Goal: Task Accomplishment & Management: Use online tool/utility

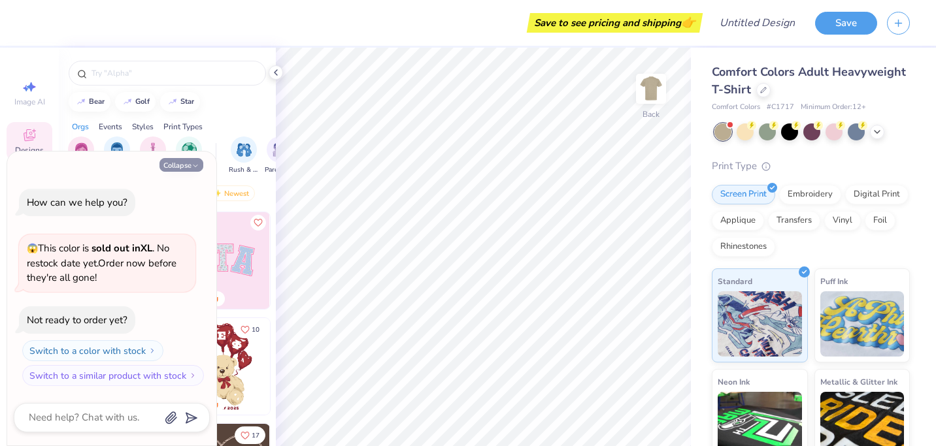
click at [189, 170] on button "Collapse" at bounding box center [181, 165] width 44 height 14
type textarea "x"
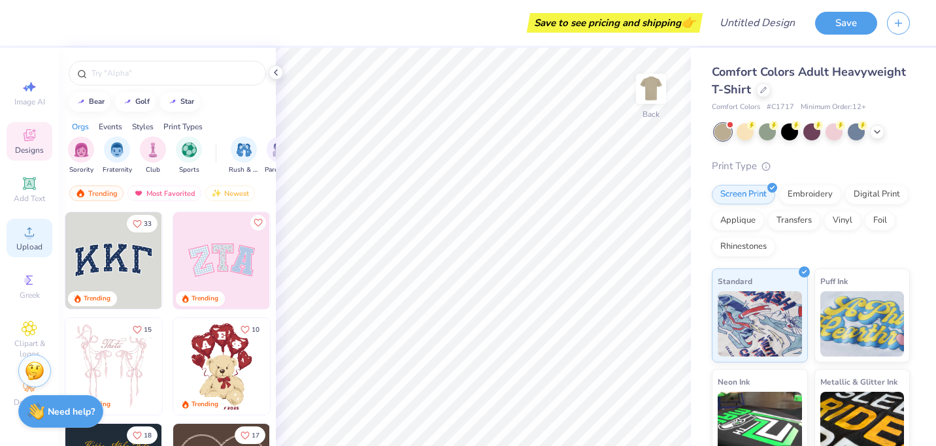
click at [36, 233] on icon at bounding box center [30, 232] width 16 height 16
click at [876, 191] on div "Digital Print" at bounding box center [876, 193] width 63 height 20
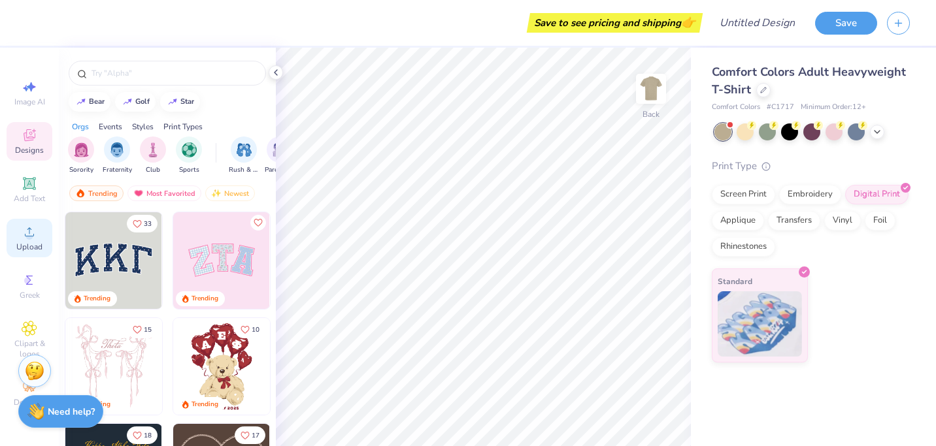
click at [31, 224] on icon at bounding box center [30, 232] width 16 height 16
click at [30, 241] on div "Upload" at bounding box center [30, 238] width 46 height 39
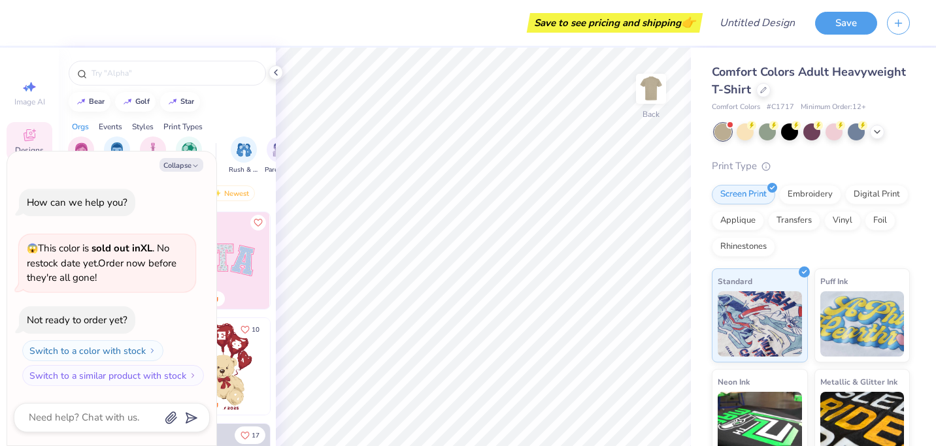
click at [768, 141] on div "Comfort Colors Adult Heavyweight T-Shirt Comfort Colors # C1717 Minimum Order: …" at bounding box center [810, 313] width 198 height 500
click at [181, 163] on button "Collapse" at bounding box center [181, 165] width 44 height 14
type textarea "x"
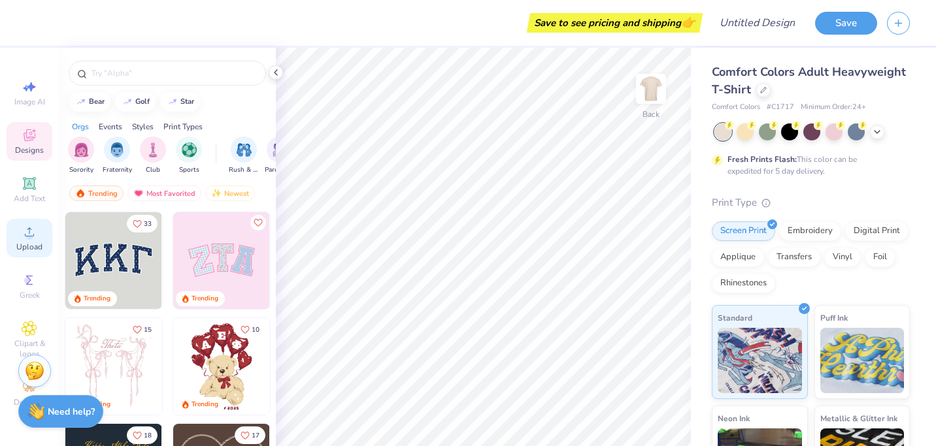
click at [35, 238] on icon at bounding box center [30, 232] width 16 height 16
click at [31, 250] on span "Upload" at bounding box center [29, 247] width 26 height 10
click at [35, 240] on div "Upload" at bounding box center [30, 238] width 46 height 39
click at [874, 3] on div "Save" at bounding box center [875, 23] width 121 height 46
click at [25, 236] on icon at bounding box center [29, 231] width 9 height 9
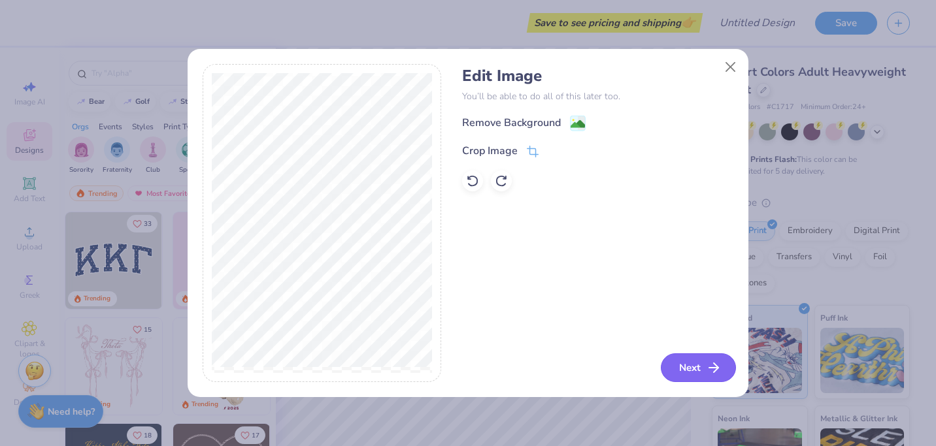
click at [676, 353] on button "Next" at bounding box center [698, 367] width 75 height 29
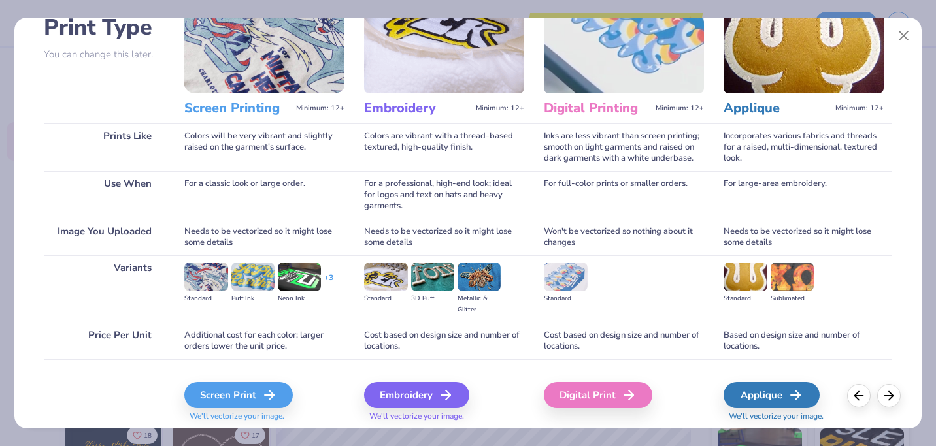
scroll to position [140, 0]
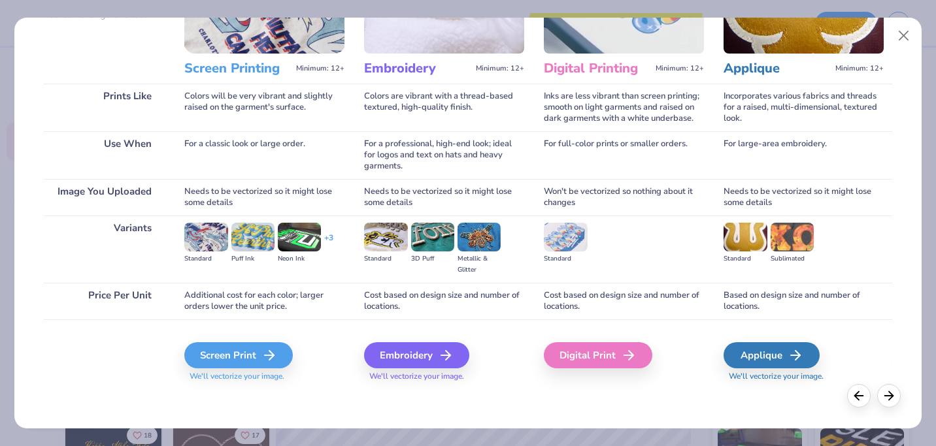
click at [611, 375] on div "Digital Print" at bounding box center [624, 354] width 160 height 70
click at [613, 359] on div "Digital Print" at bounding box center [600, 355] width 108 height 26
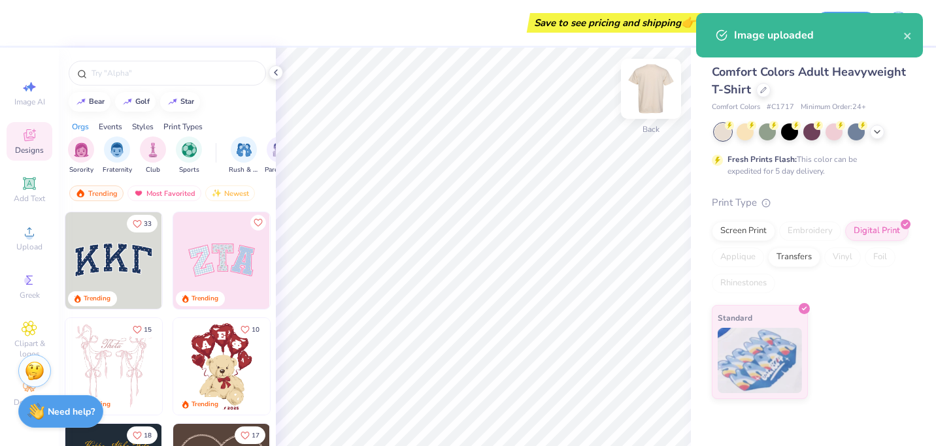
click at [654, 88] on img at bounding box center [651, 89] width 52 height 52
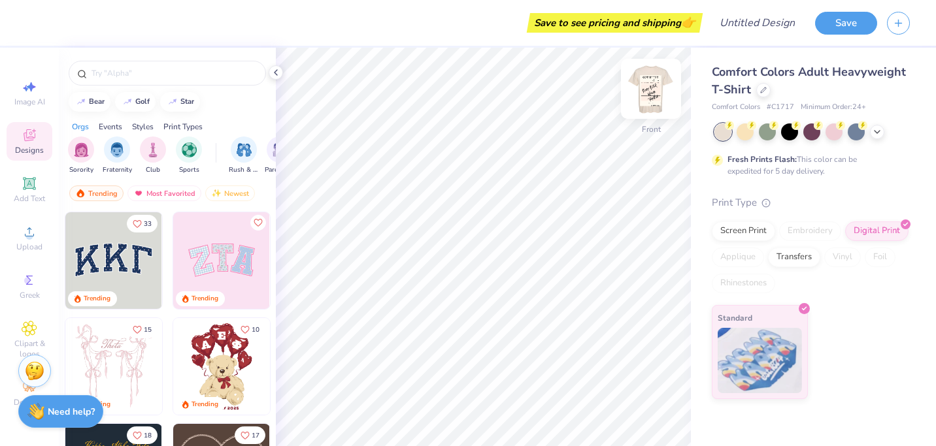
click at [649, 84] on img at bounding box center [651, 89] width 52 height 52
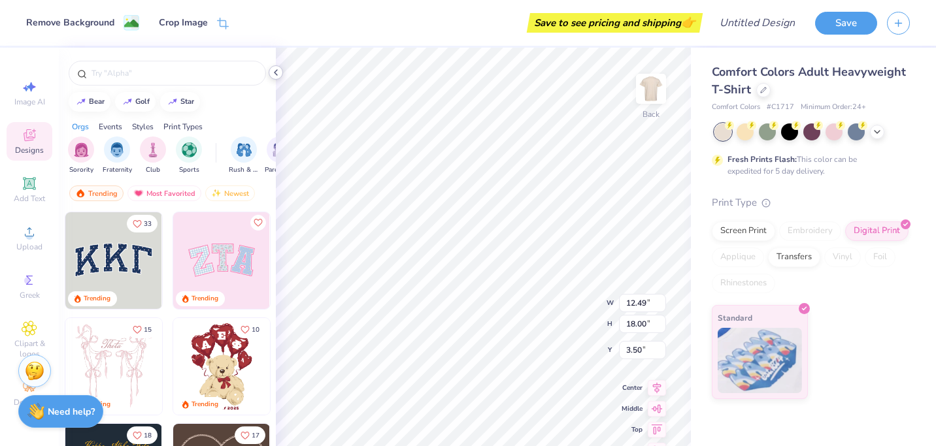
click at [274, 73] on icon at bounding box center [275, 72] width 10 height 10
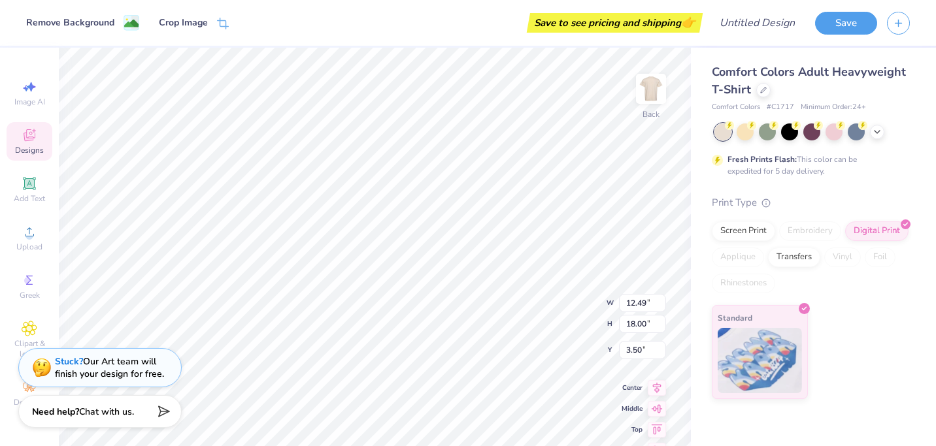
click at [389, 376] on body "Remove Background Crop Image Save to see pricing and shipping 👉 Design Title Sa…" at bounding box center [468, 223] width 936 height 446
click at [645, 88] on div "100 % Back W 12.49 12.49 " H 18.00 18.00 " Y 3.50 3.50 " Center Middle Top Bott…" at bounding box center [375, 364] width 632 height 632
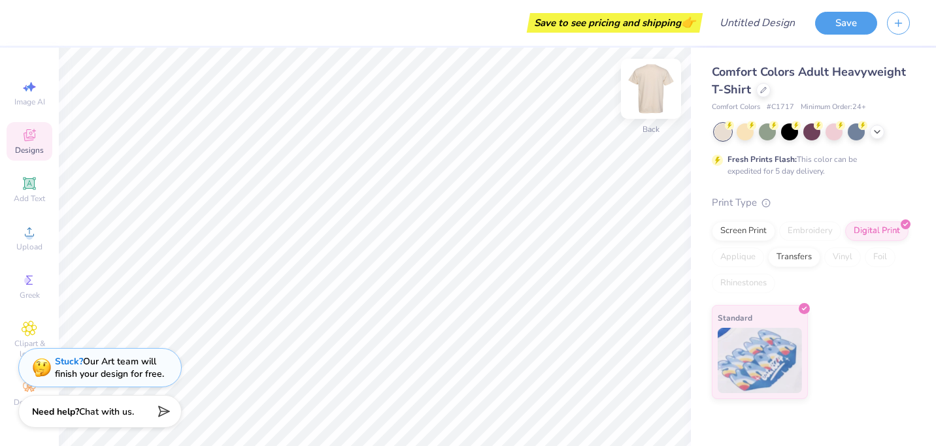
click at [660, 101] on img at bounding box center [651, 89] width 52 height 52
click at [651, 88] on img at bounding box center [651, 89] width 52 height 52
click at [641, 98] on div "100 % Back W 12.49 12.49 " H 18.00 18.00 " Y 3.50 3.50 " Center Middle Top Bott…" at bounding box center [375, 364] width 632 height 632
click at [25, 240] on div "Upload" at bounding box center [30, 238] width 46 height 39
click at [647, 88] on img at bounding box center [651, 89] width 52 height 52
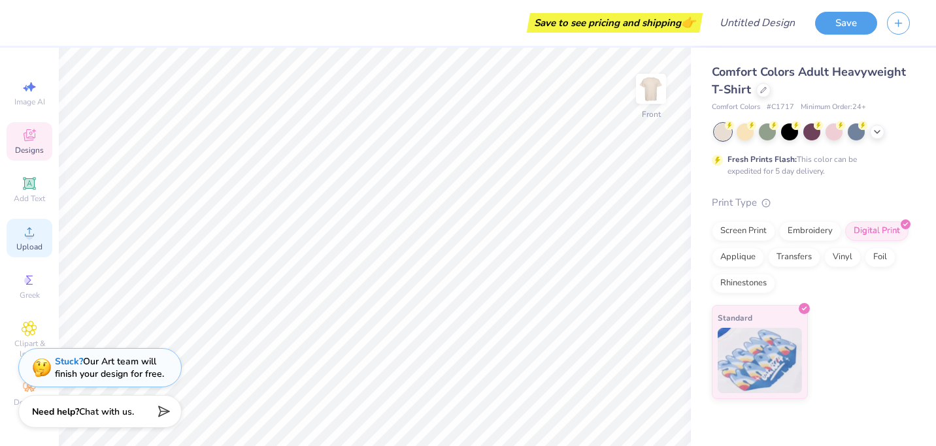
click at [22, 235] on icon at bounding box center [30, 232] width 16 height 16
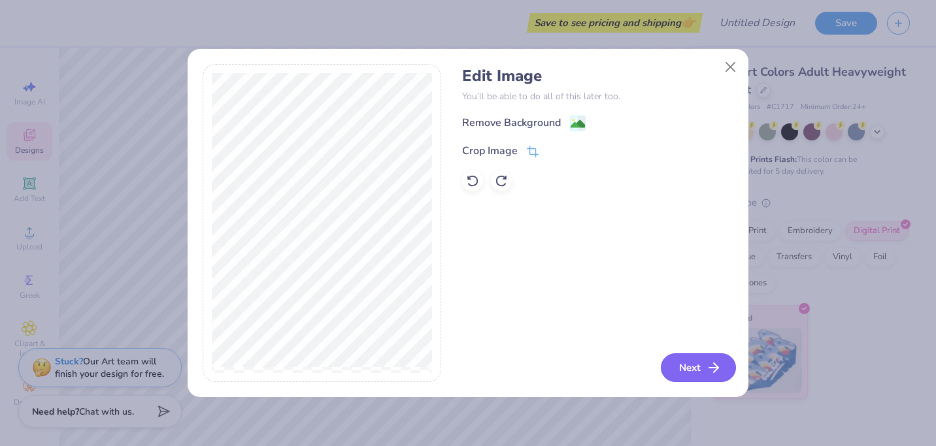
click at [689, 357] on button "Next" at bounding box center [698, 367] width 75 height 29
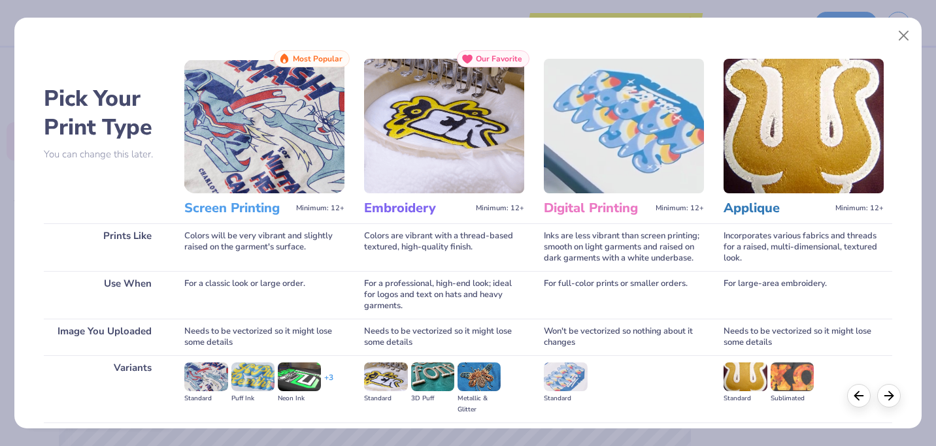
click at [656, 261] on div "Inks are less vibrant than screen printing; smooth on light garments and raised…" at bounding box center [624, 247] width 160 height 48
click at [618, 210] on h3 "Digital Printing" at bounding box center [597, 208] width 106 height 17
click at [889, 394] on line at bounding box center [888, 394] width 8 height 0
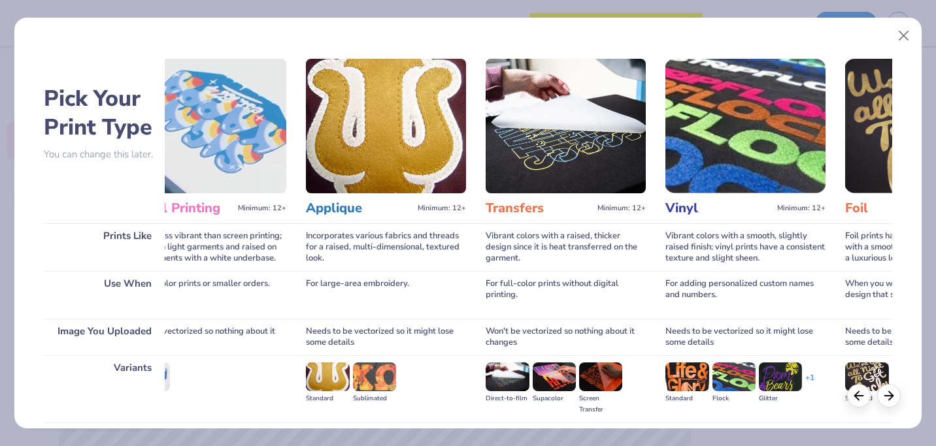
scroll to position [0, 423]
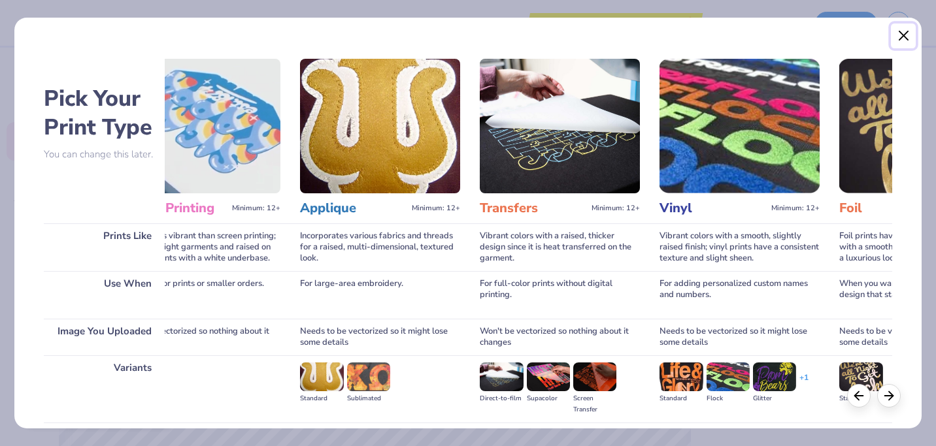
click at [907, 42] on button "Close" at bounding box center [902, 36] width 25 height 25
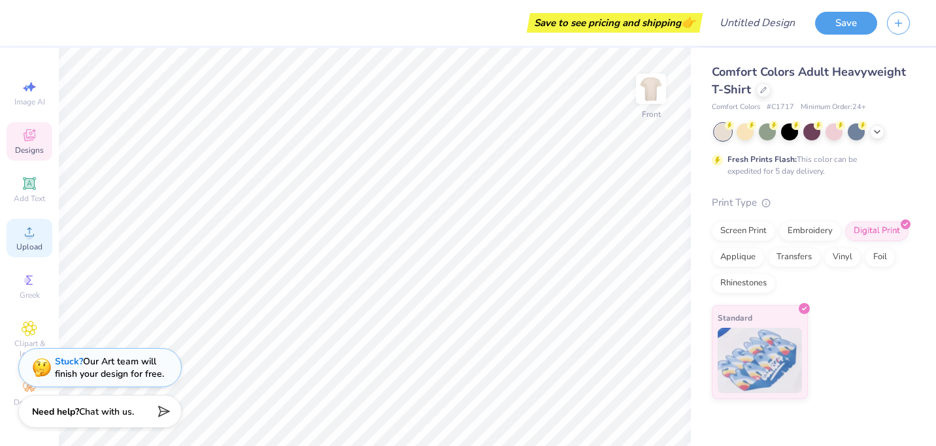
click at [30, 244] on span "Upload" at bounding box center [29, 247] width 26 height 10
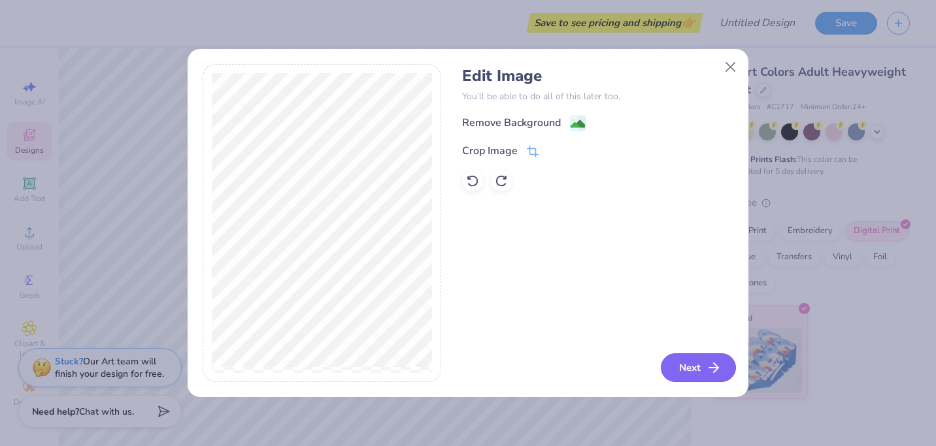
click at [687, 365] on button "Next" at bounding box center [698, 367] width 75 height 29
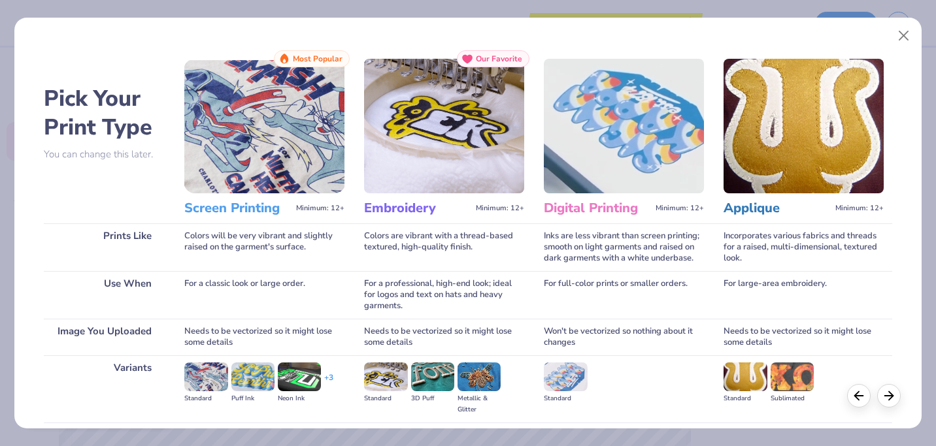
click at [566, 376] on img at bounding box center [565, 377] width 43 height 29
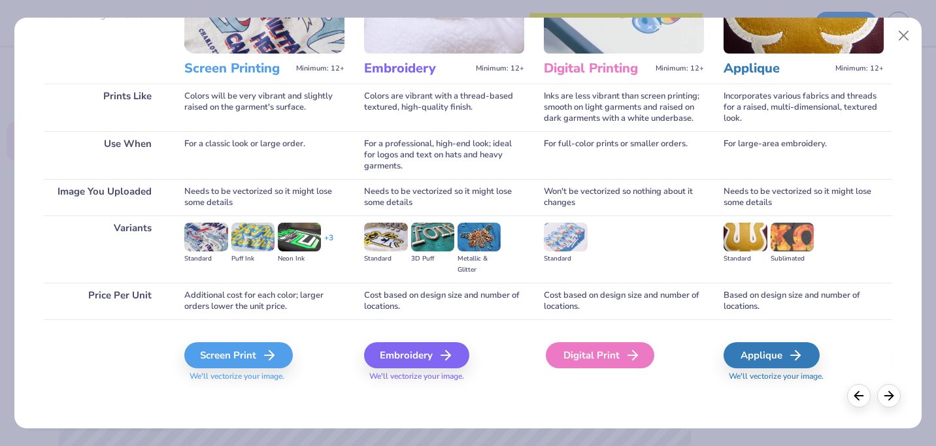
click at [593, 355] on div "Digital Print" at bounding box center [600, 355] width 108 height 26
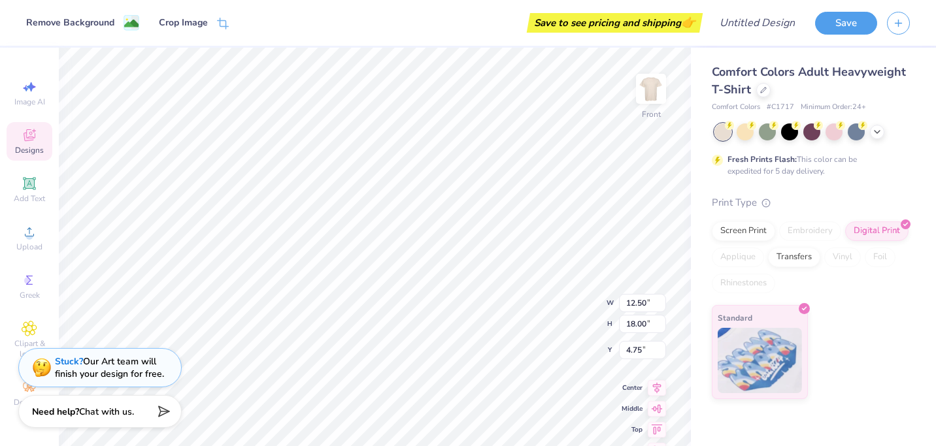
type input "3.00"
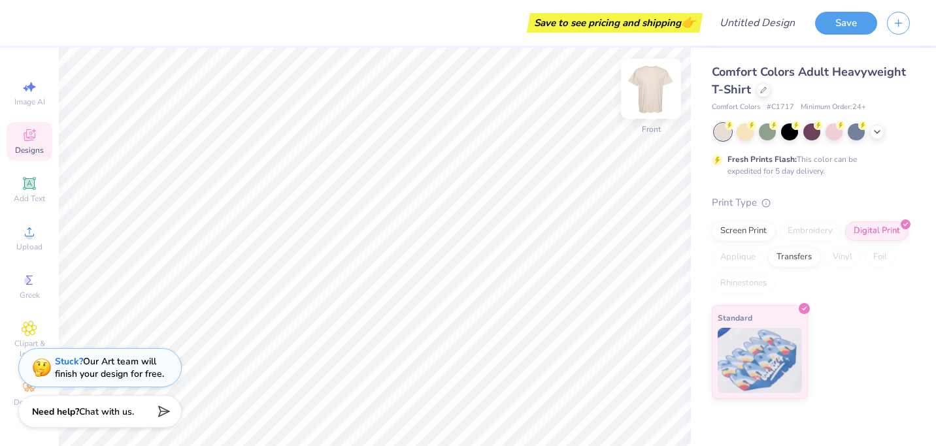
click at [644, 91] on img at bounding box center [651, 89] width 52 height 52
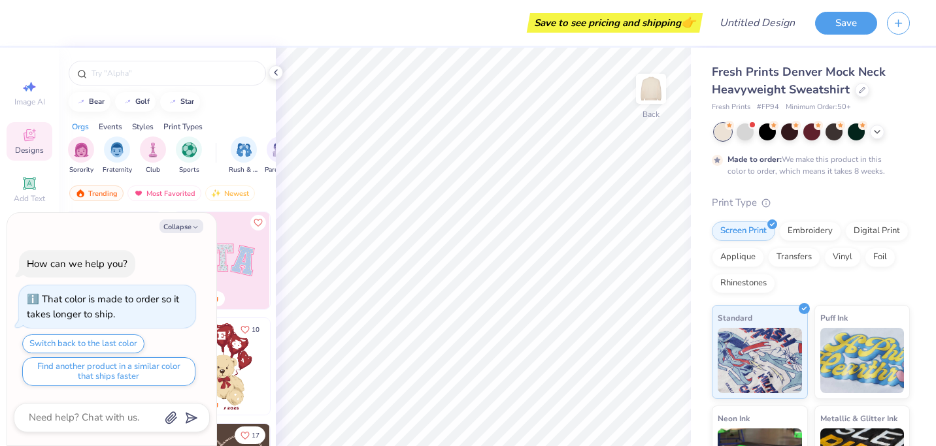
click at [245, 268] on img at bounding box center [221, 260] width 97 height 97
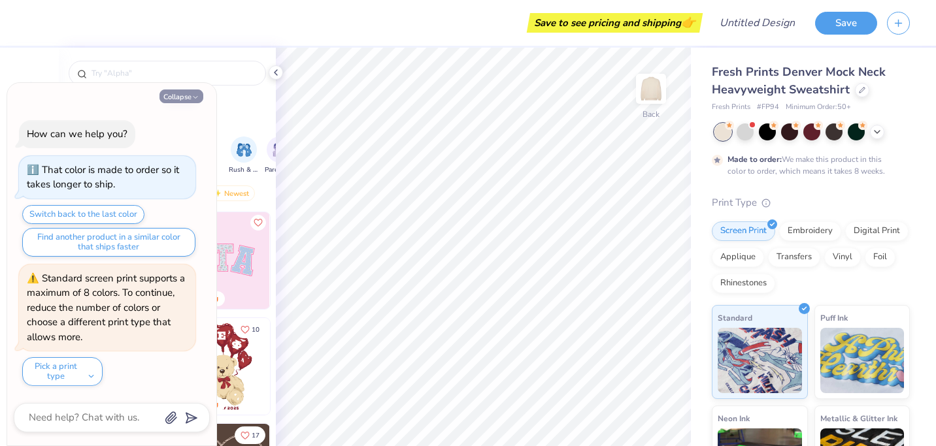
click at [184, 100] on button "Collapse" at bounding box center [181, 97] width 44 height 14
type textarea "x"
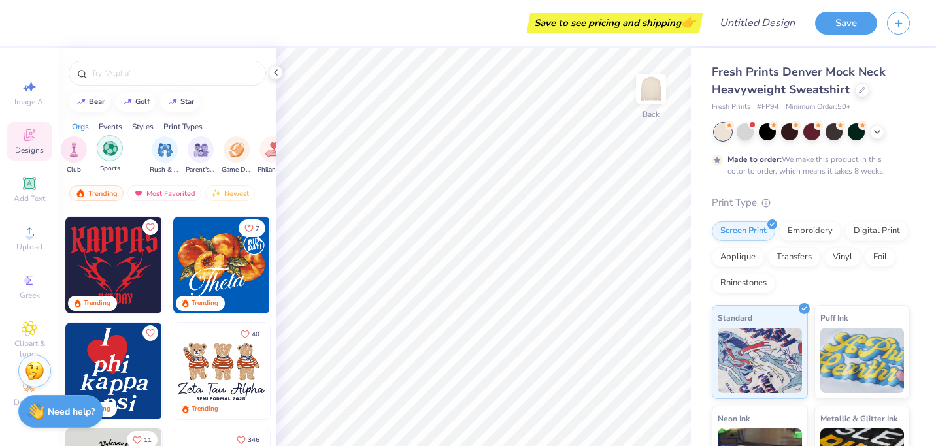
scroll to position [0, 60]
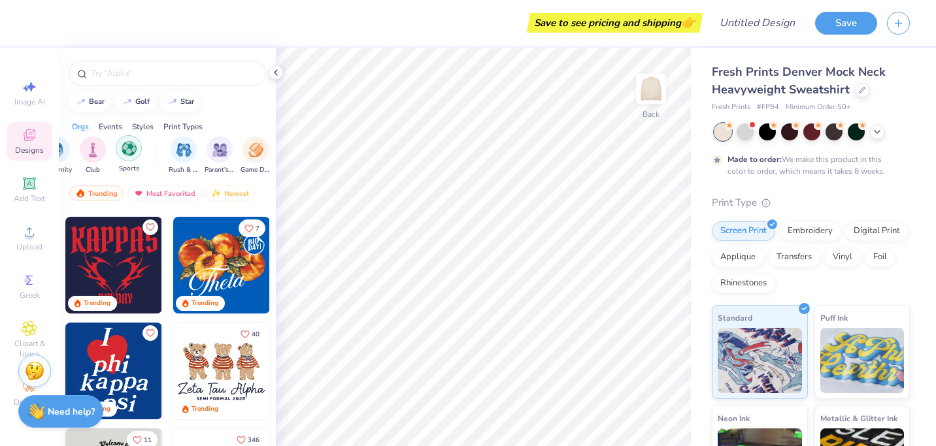
click at [125, 155] on div "filter for Sports" at bounding box center [129, 148] width 26 height 26
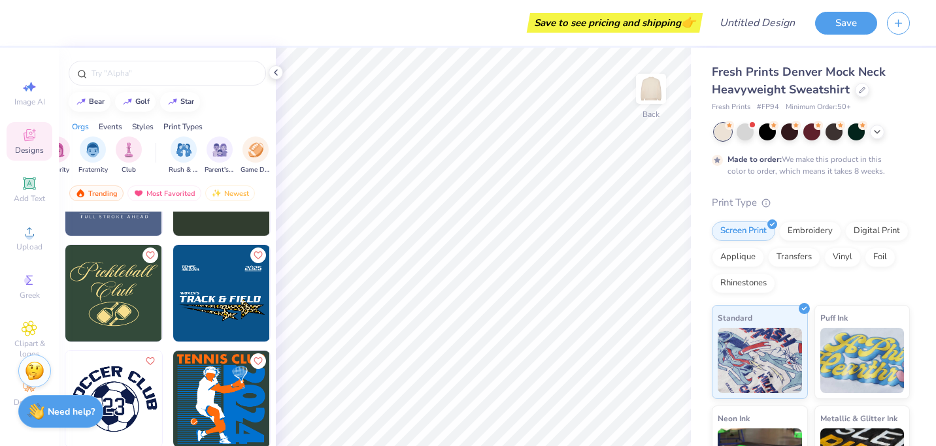
scroll to position [110, 0]
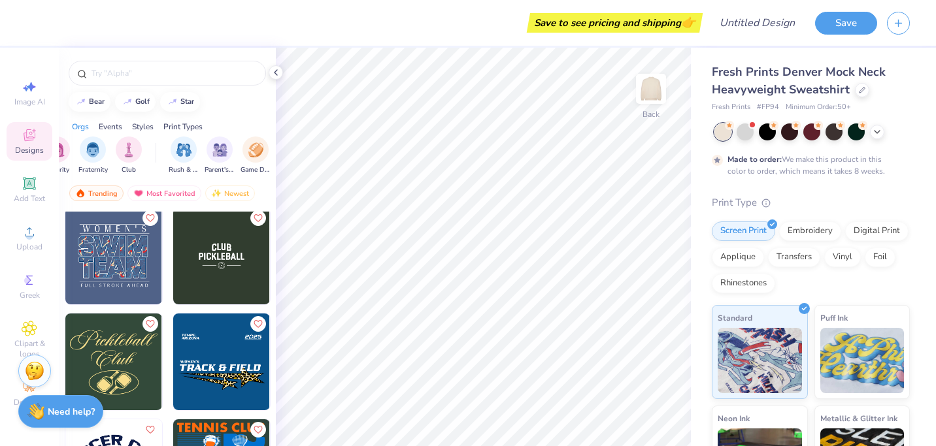
click at [106, 359] on img at bounding box center [113, 362] width 97 height 97
